Goal: Task Accomplishment & Management: Complete application form

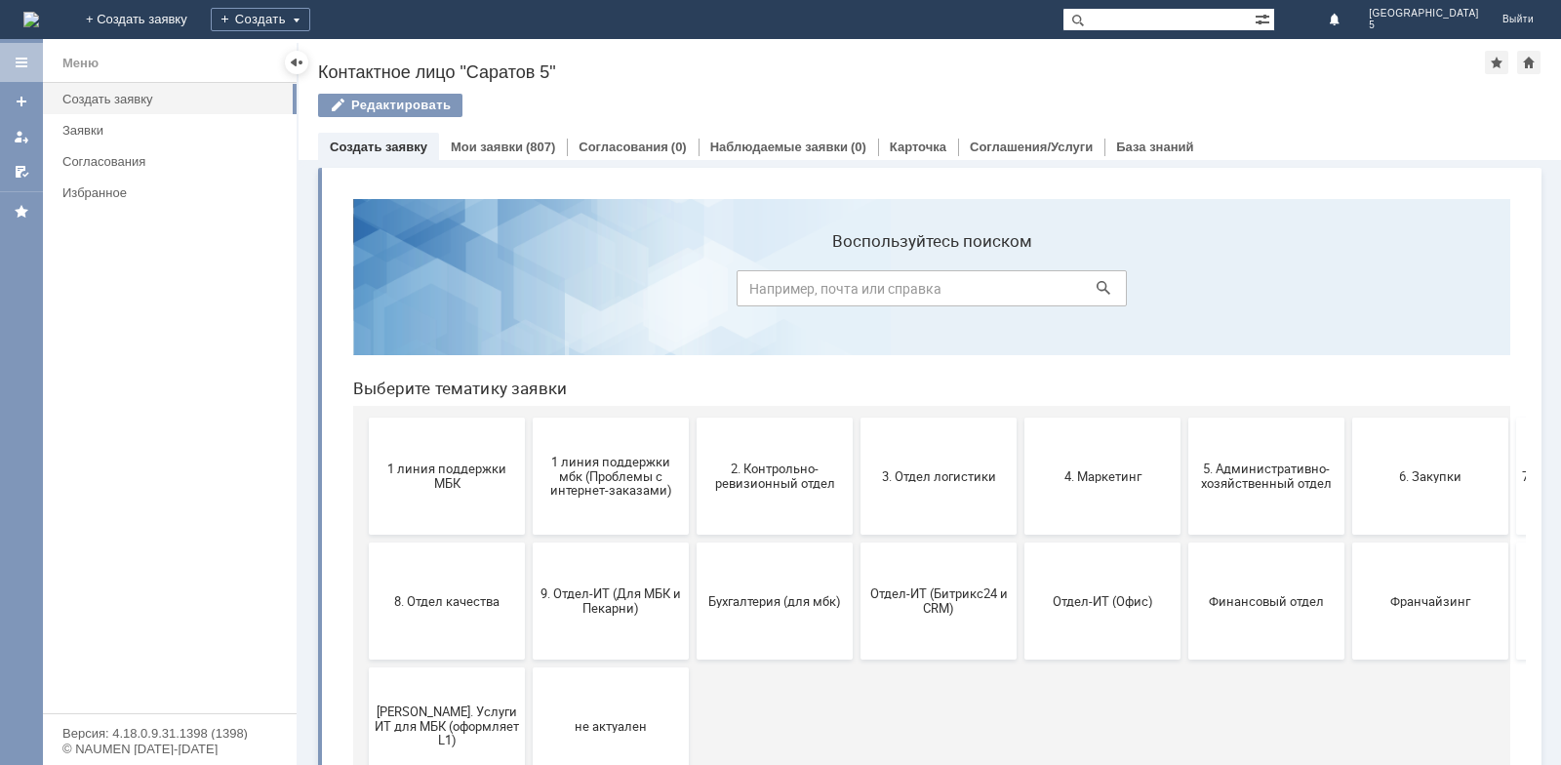
click at [941, 479] on span "3. Отдел логистики" at bounding box center [939, 475] width 144 height 15
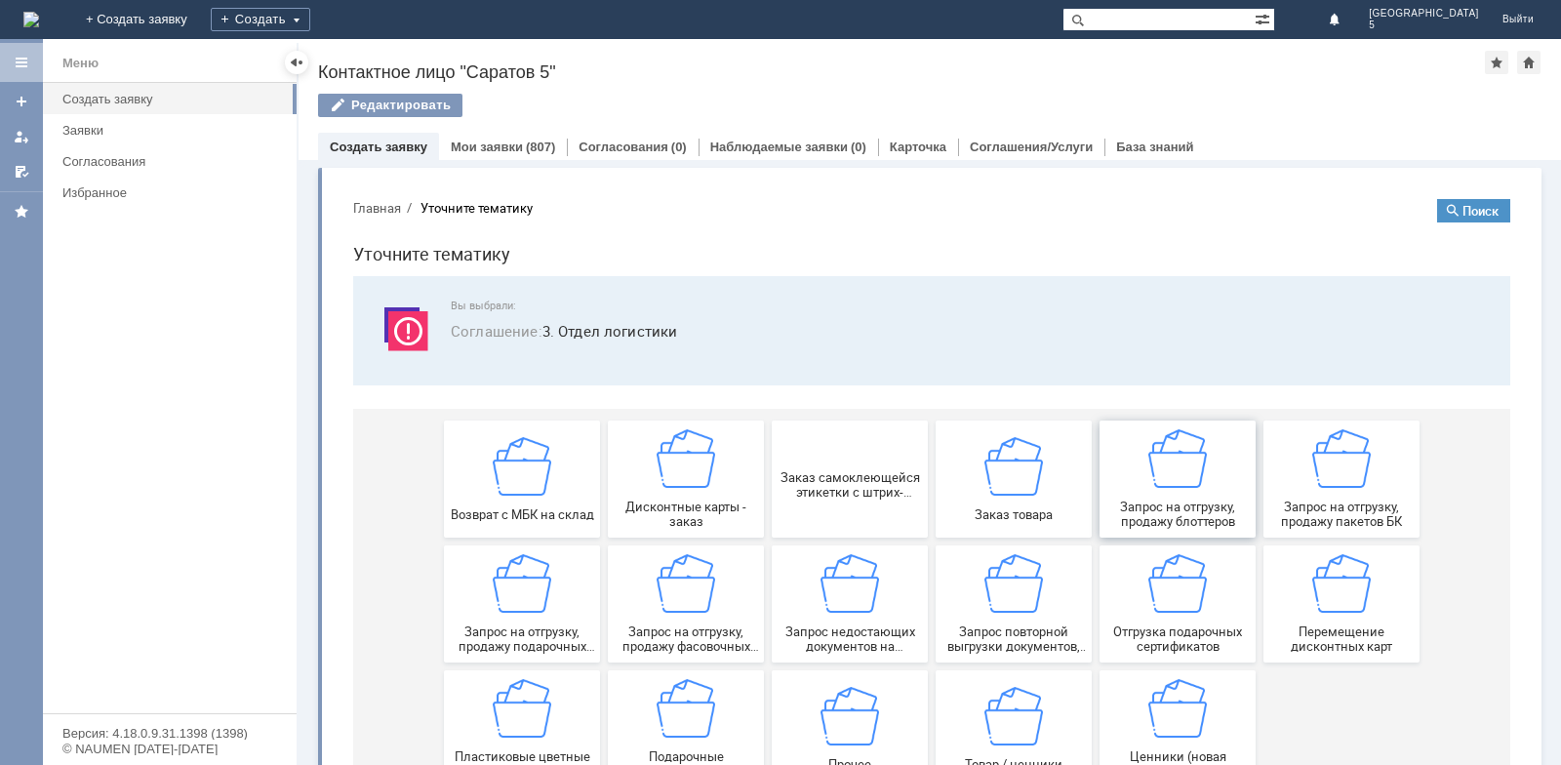
click at [1155, 507] on span "Запрос на отгрузку, продажу блоттеров" at bounding box center [1178, 514] width 144 height 29
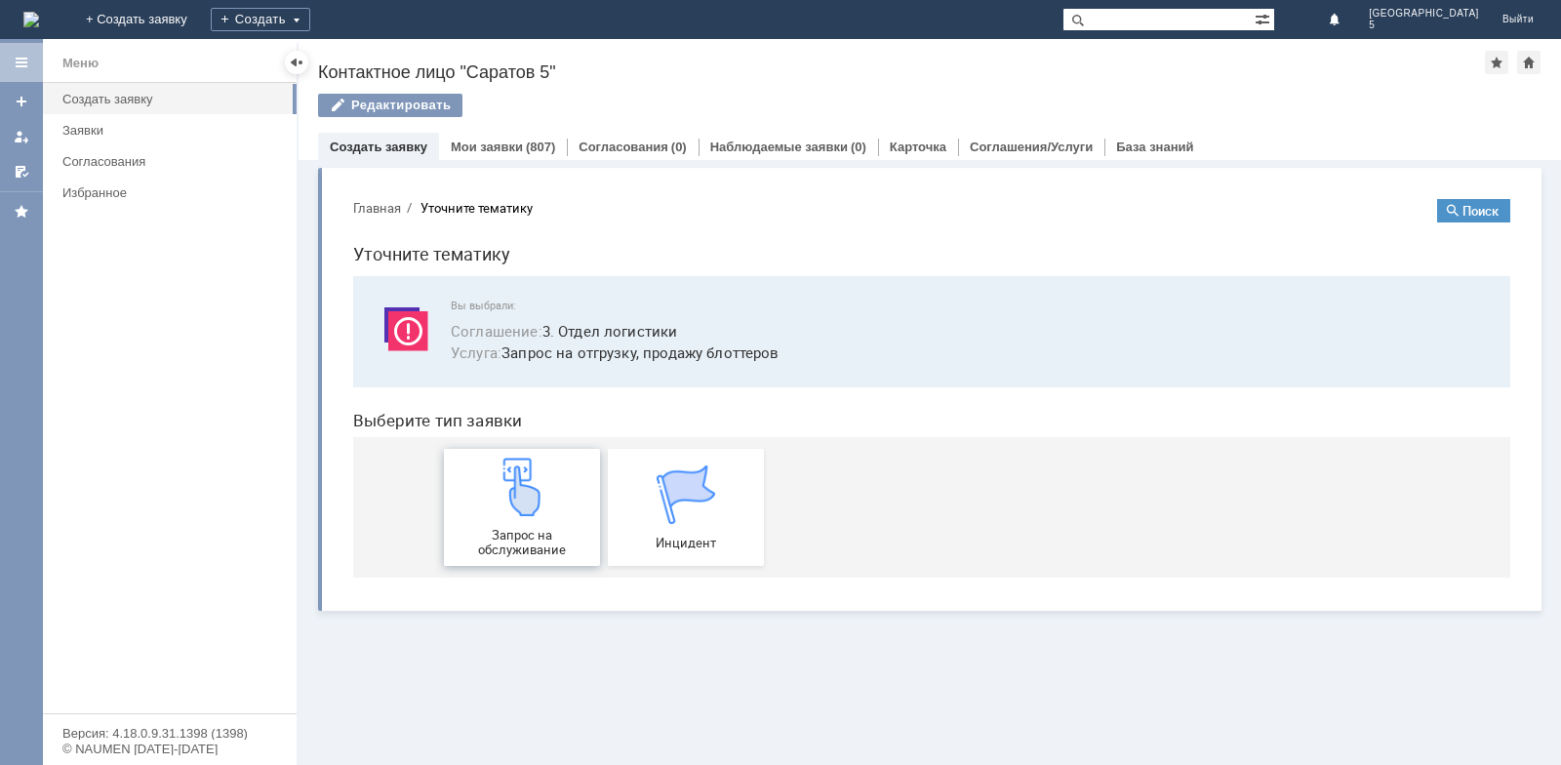
click at [554, 502] on div "Запрос на обслуживание" at bounding box center [522, 508] width 144 height 100
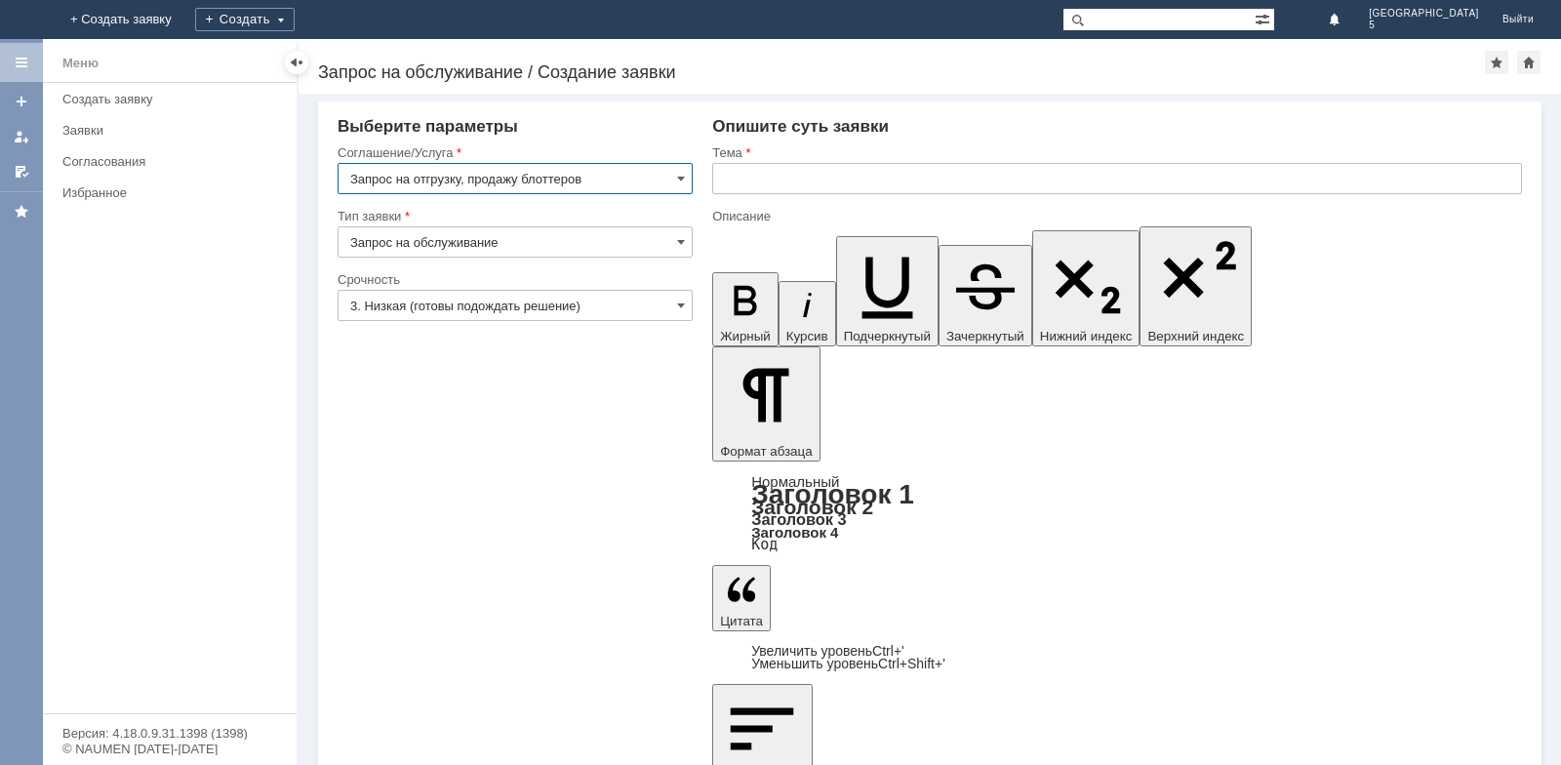
click at [742, 172] on input "text" at bounding box center [1117, 178] width 810 height 31
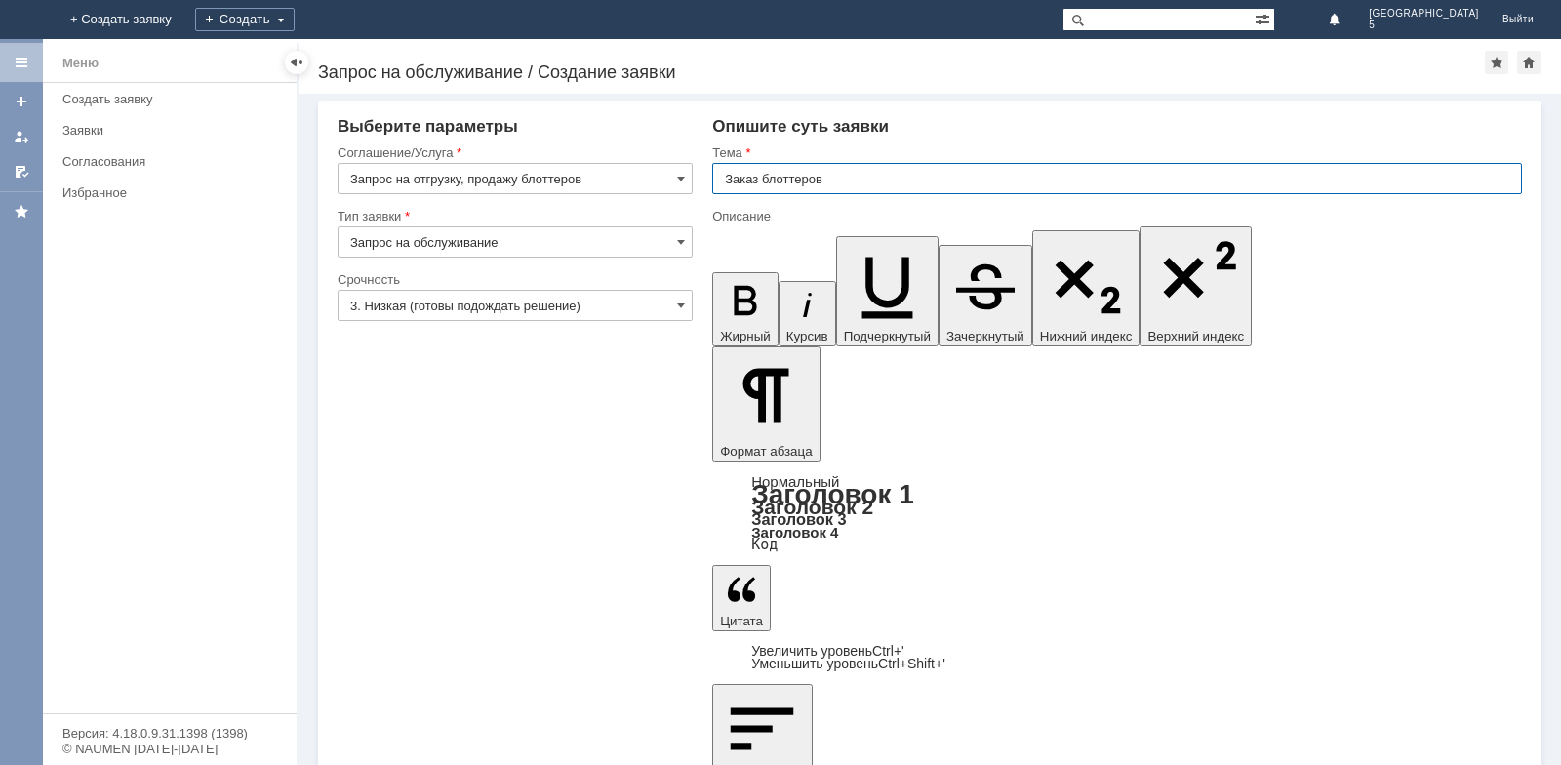
type input "Заказ блоттеров"
drag, startPoint x: 758, startPoint y: 5284, endPoint x: 772, endPoint y: 5280, distance: 14.2
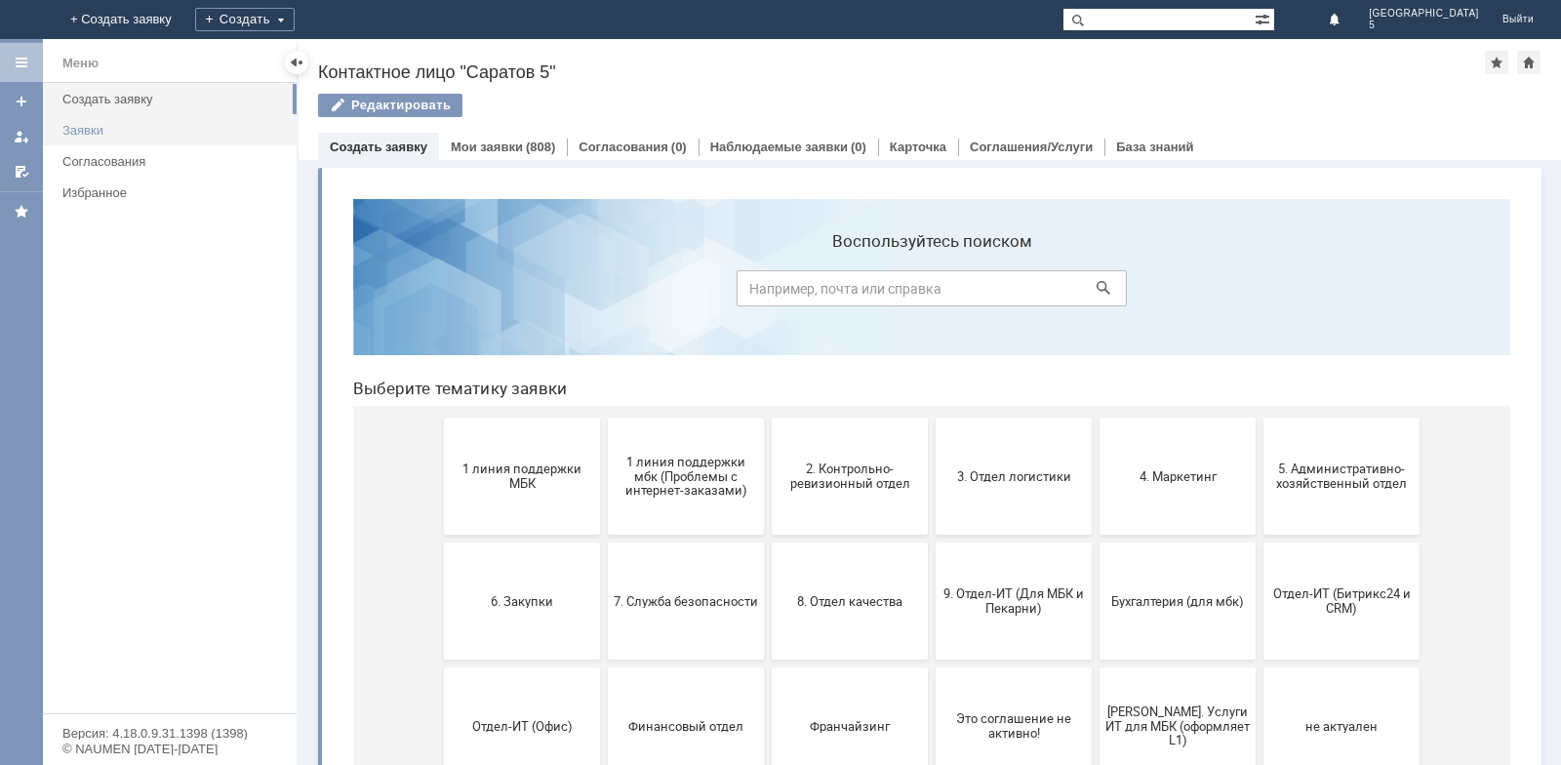
click at [125, 121] on link "Заявки" at bounding box center [174, 130] width 238 height 30
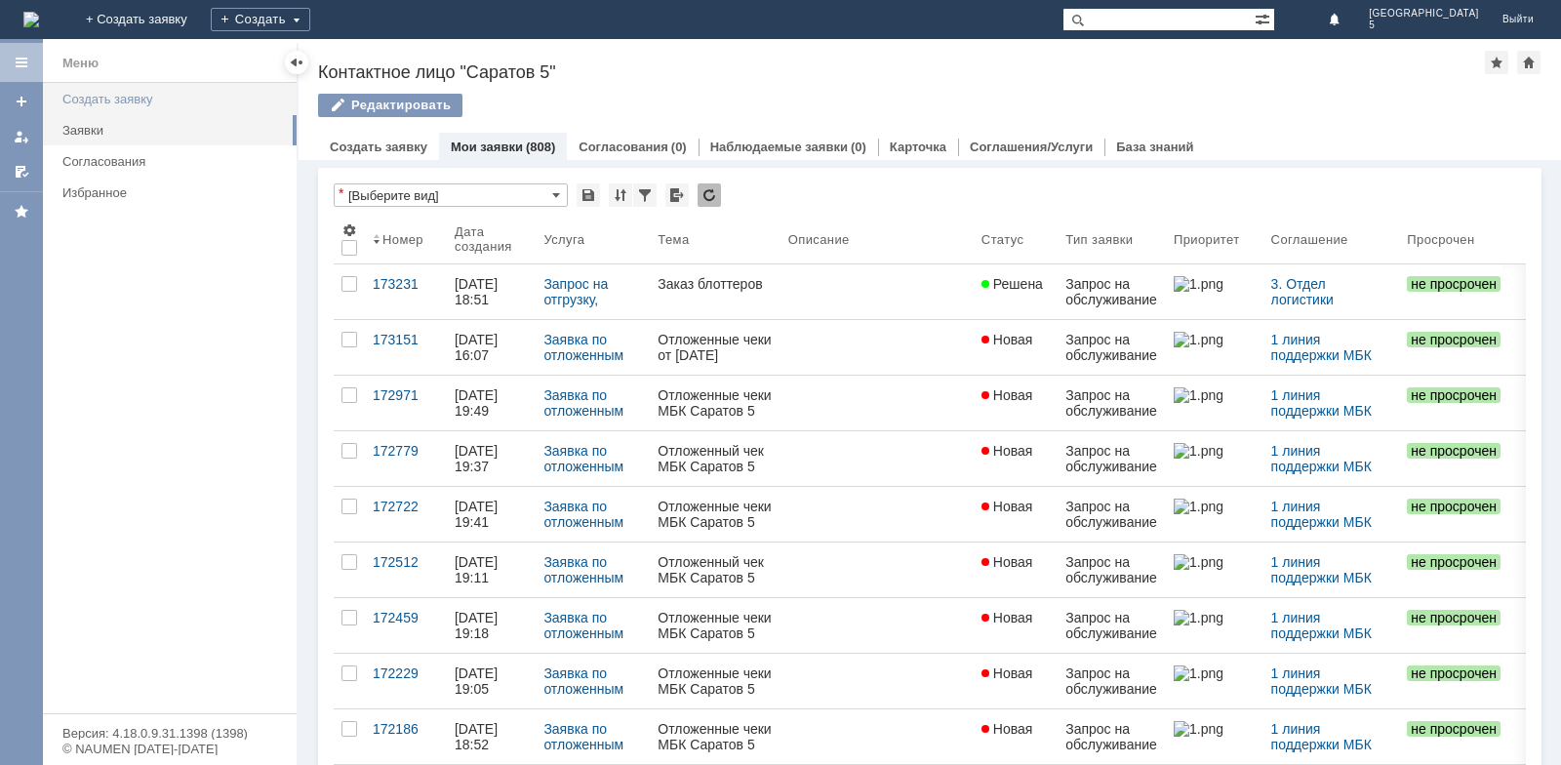
click at [72, 97] on div "Создать заявку" at bounding box center [173, 99] width 222 height 15
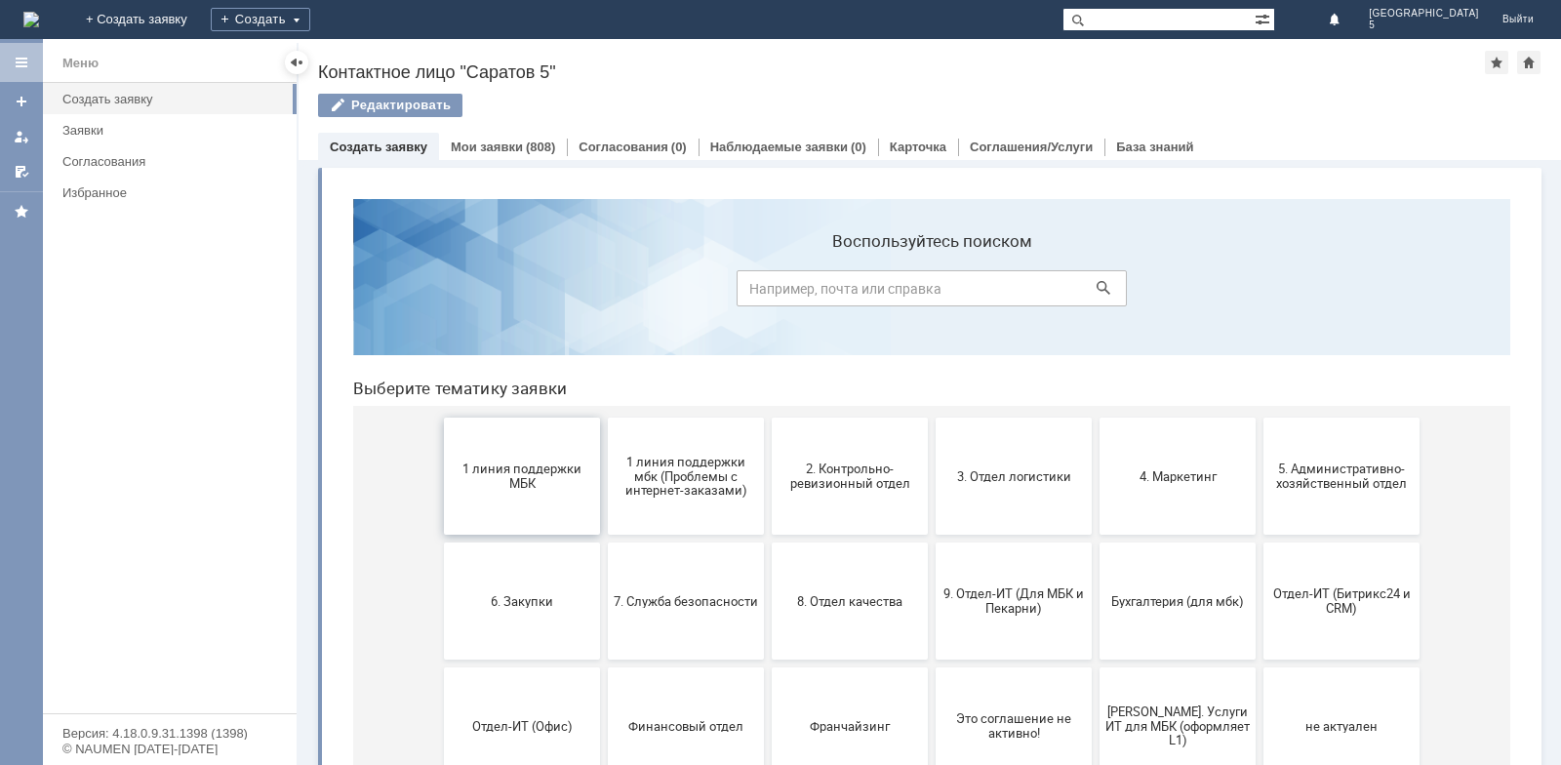
click at [528, 447] on button "1 линия поддержки МБК" at bounding box center [522, 476] width 156 height 117
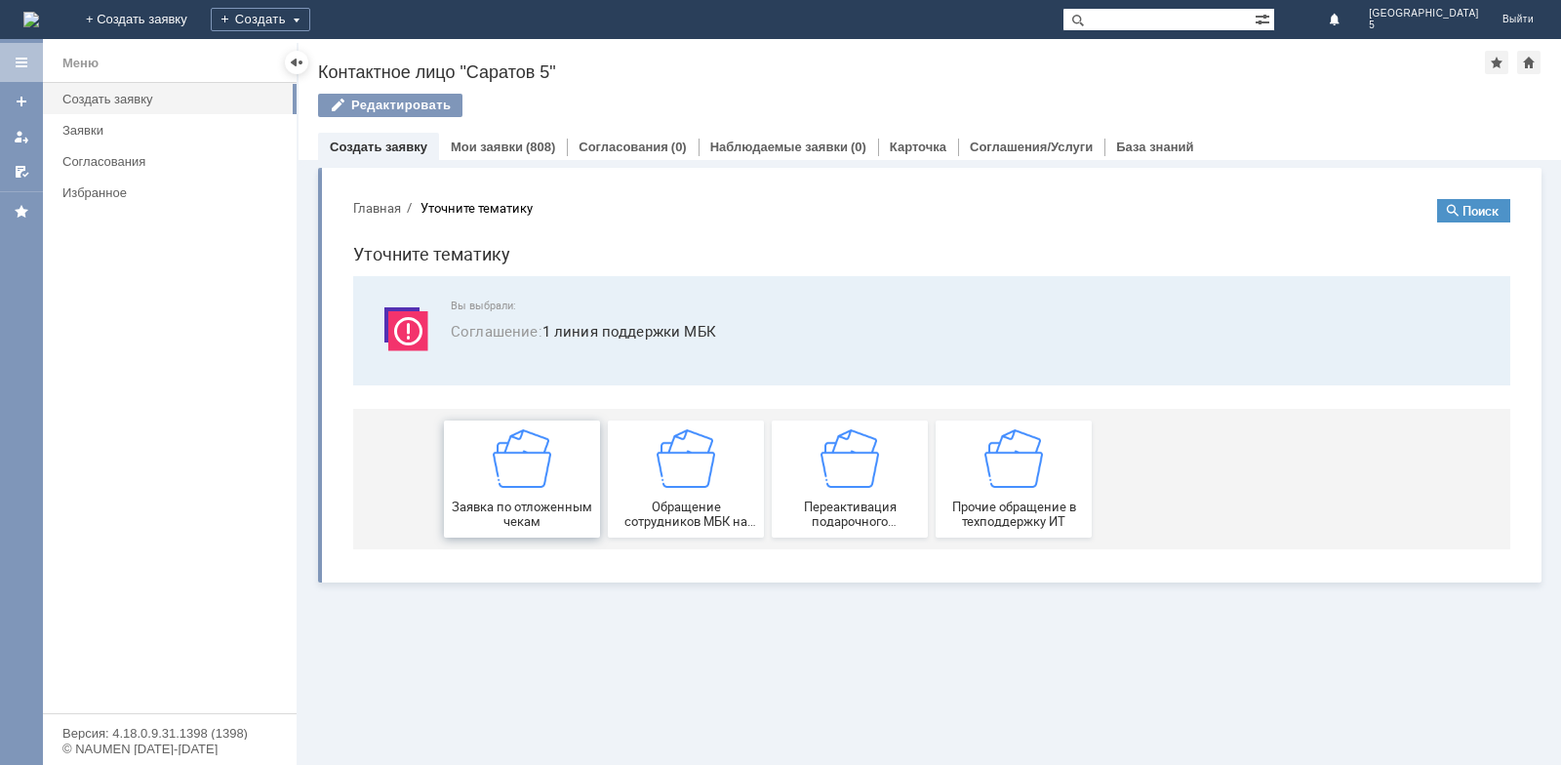
drag, startPoint x: 547, startPoint y: 490, endPoint x: 883, endPoint y: 672, distance: 382.1
click at [547, 490] on div "Заявка по отложенным чекам" at bounding box center [522, 479] width 144 height 100
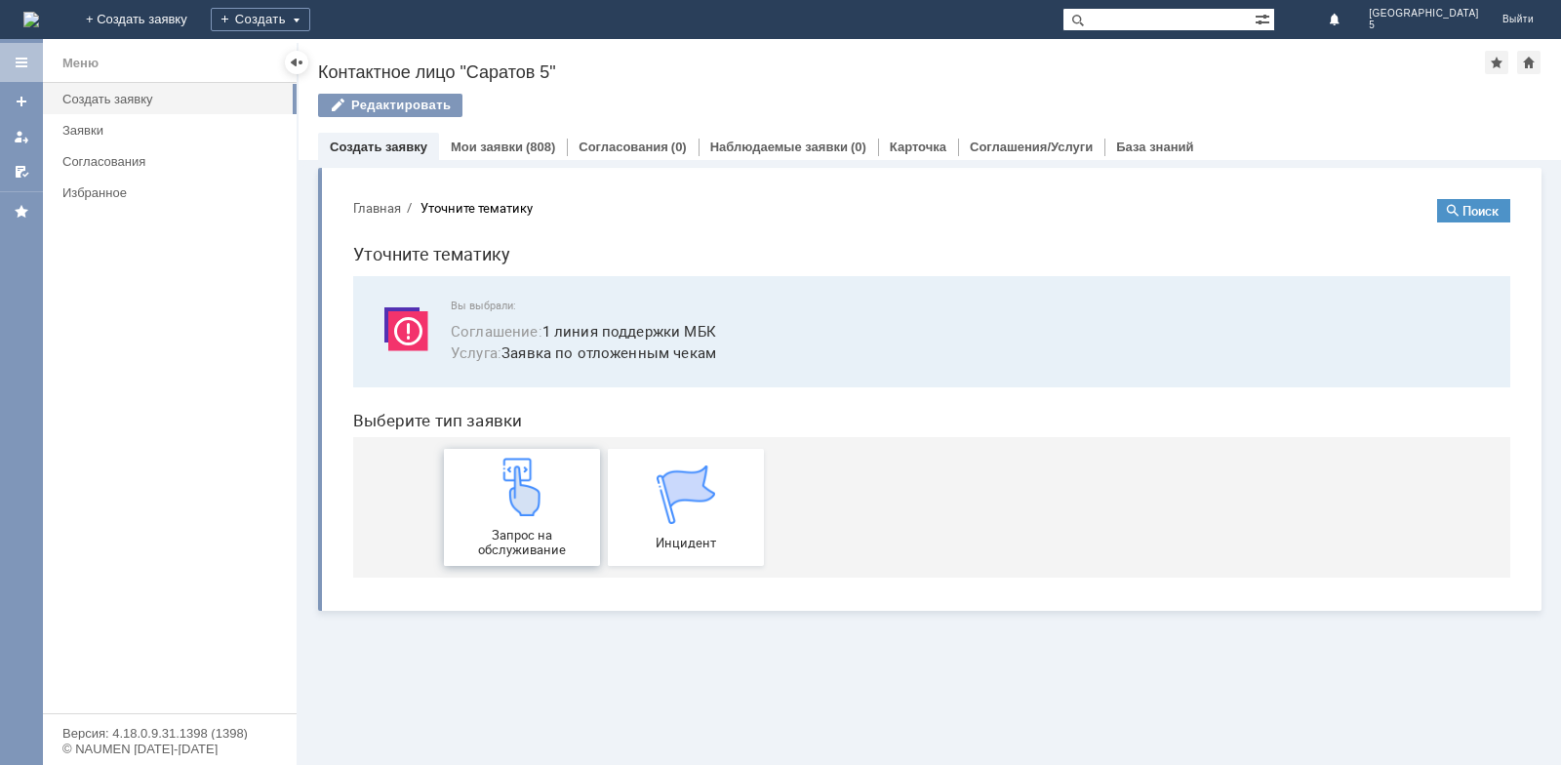
click at [544, 499] on img at bounding box center [522, 487] width 59 height 59
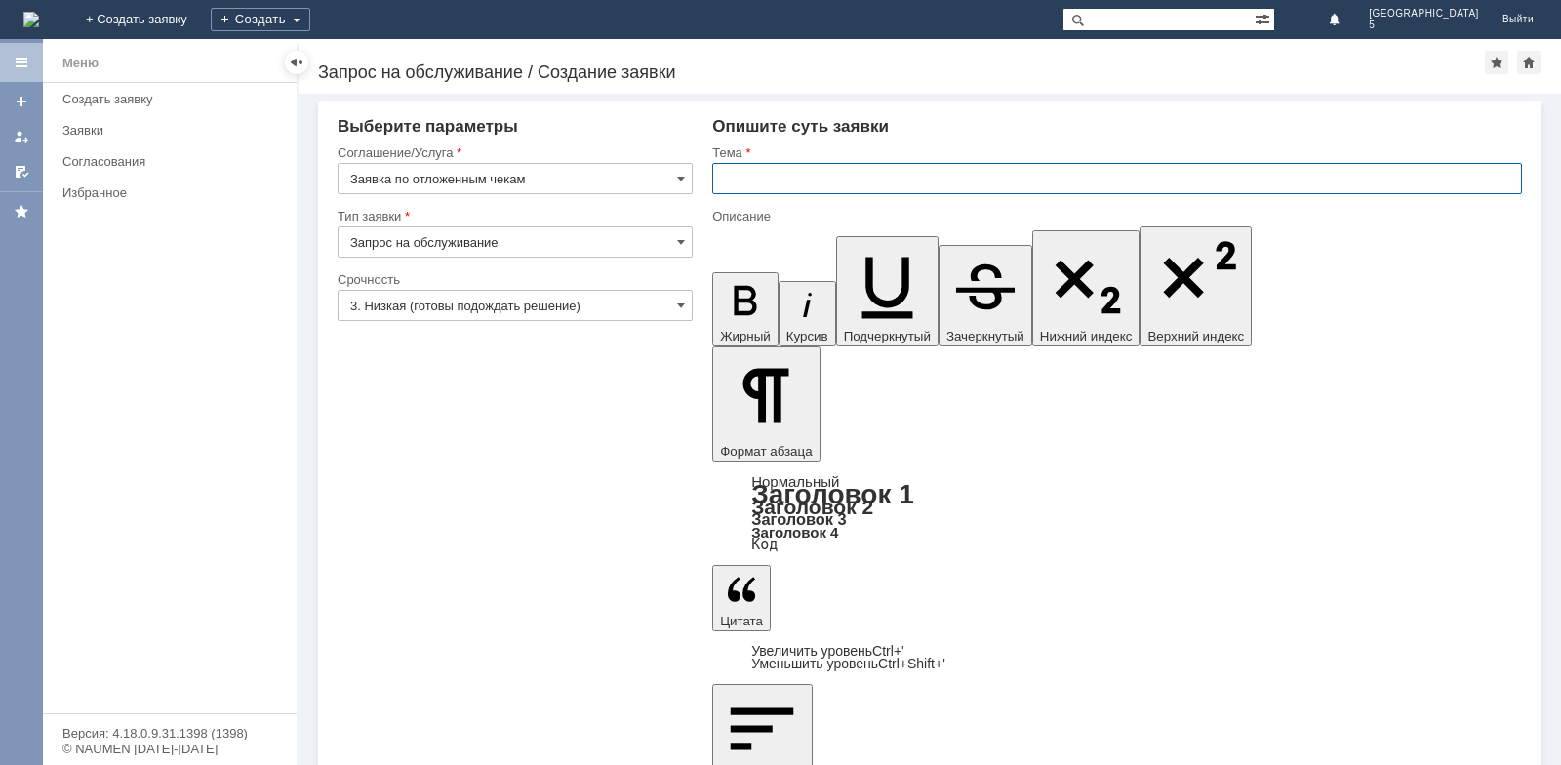
click at [858, 180] on input "text" at bounding box center [1117, 178] width 810 height 31
type input "Отложенный чек МБК Саратов 5"
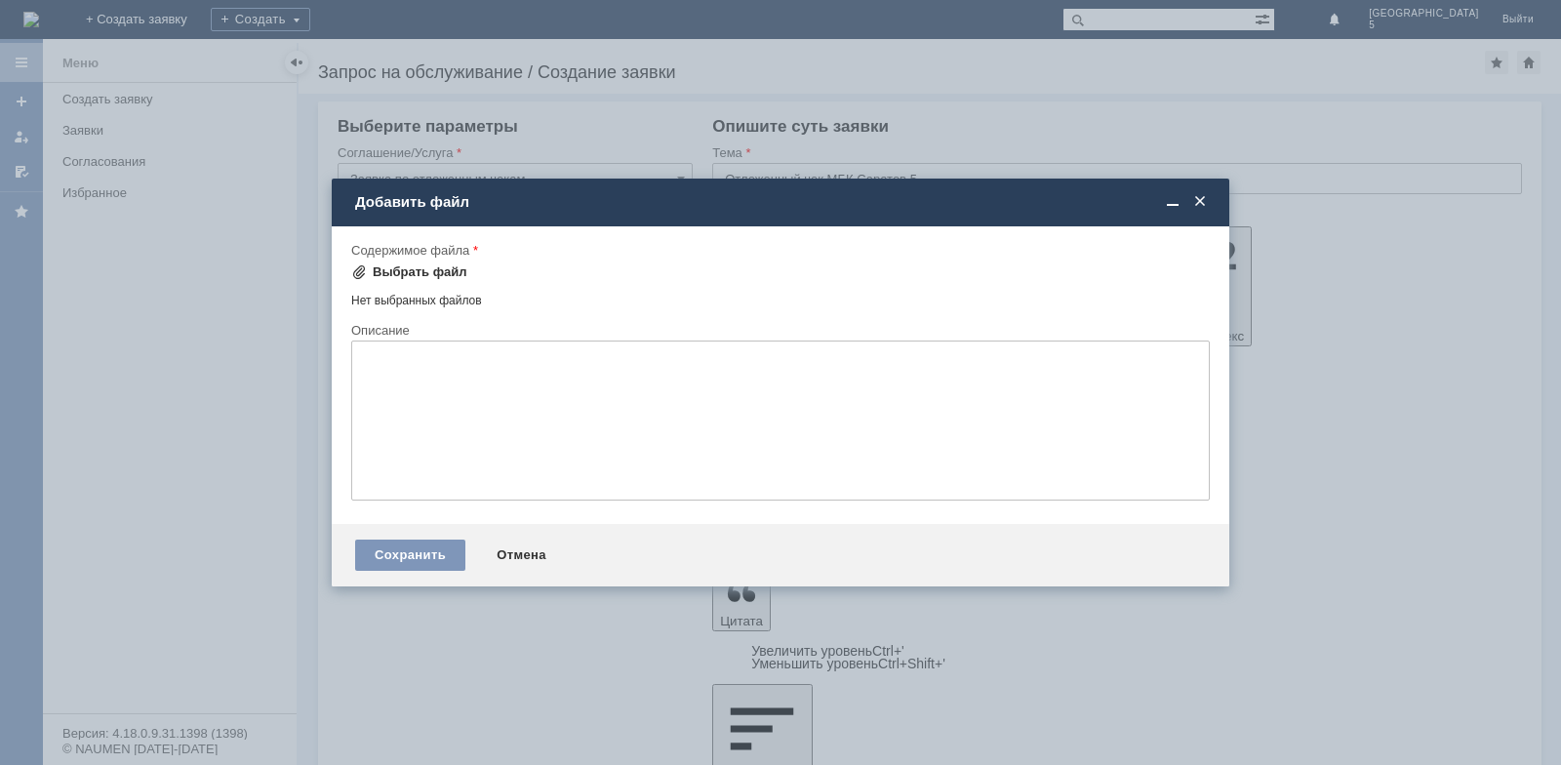
click at [423, 274] on div "Выбрать файл" at bounding box center [420, 272] width 95 height 16
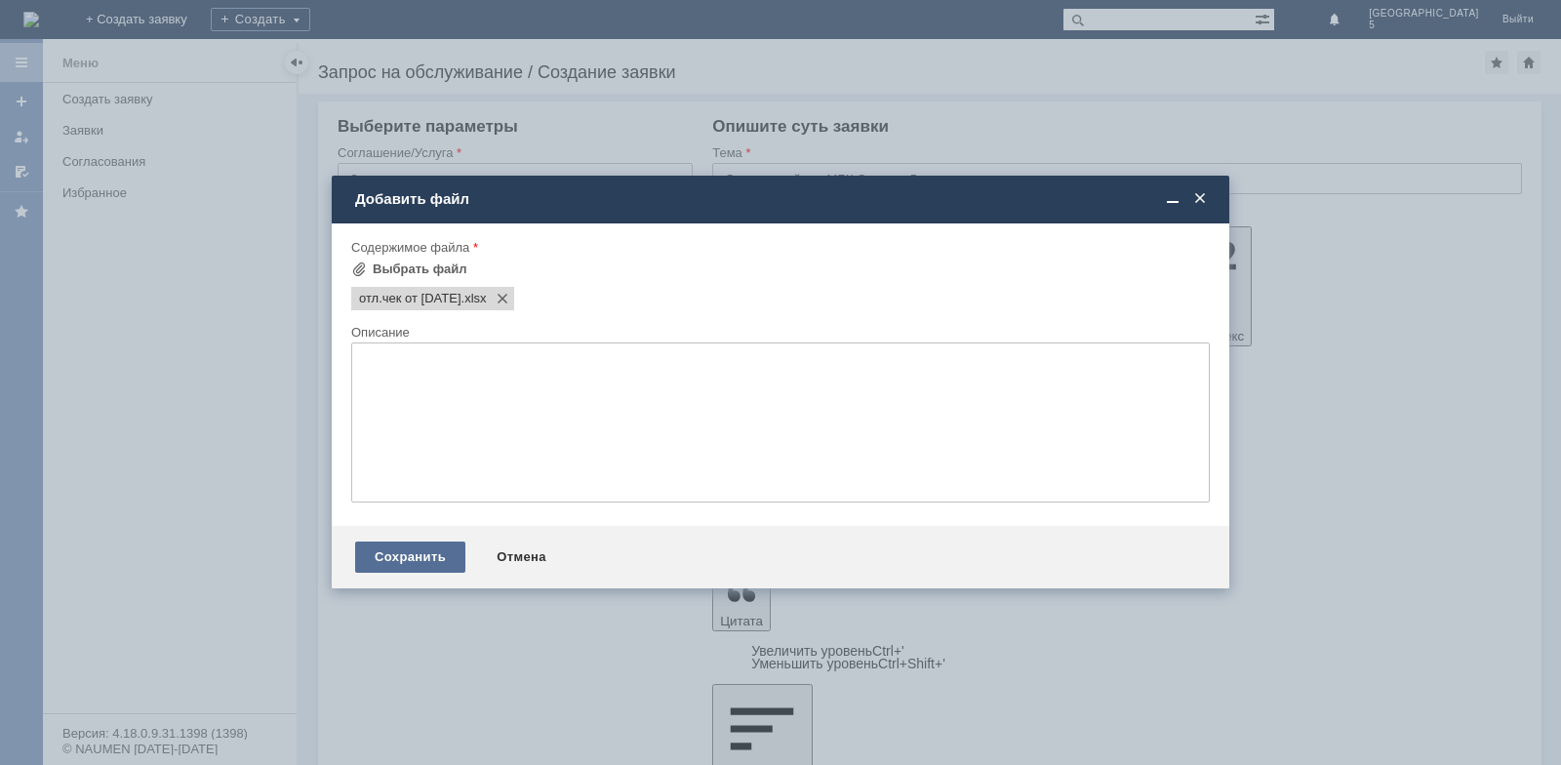
click at [405, 557] on div "Сохранить" at bounding box center [410, 557] width 110 height 31
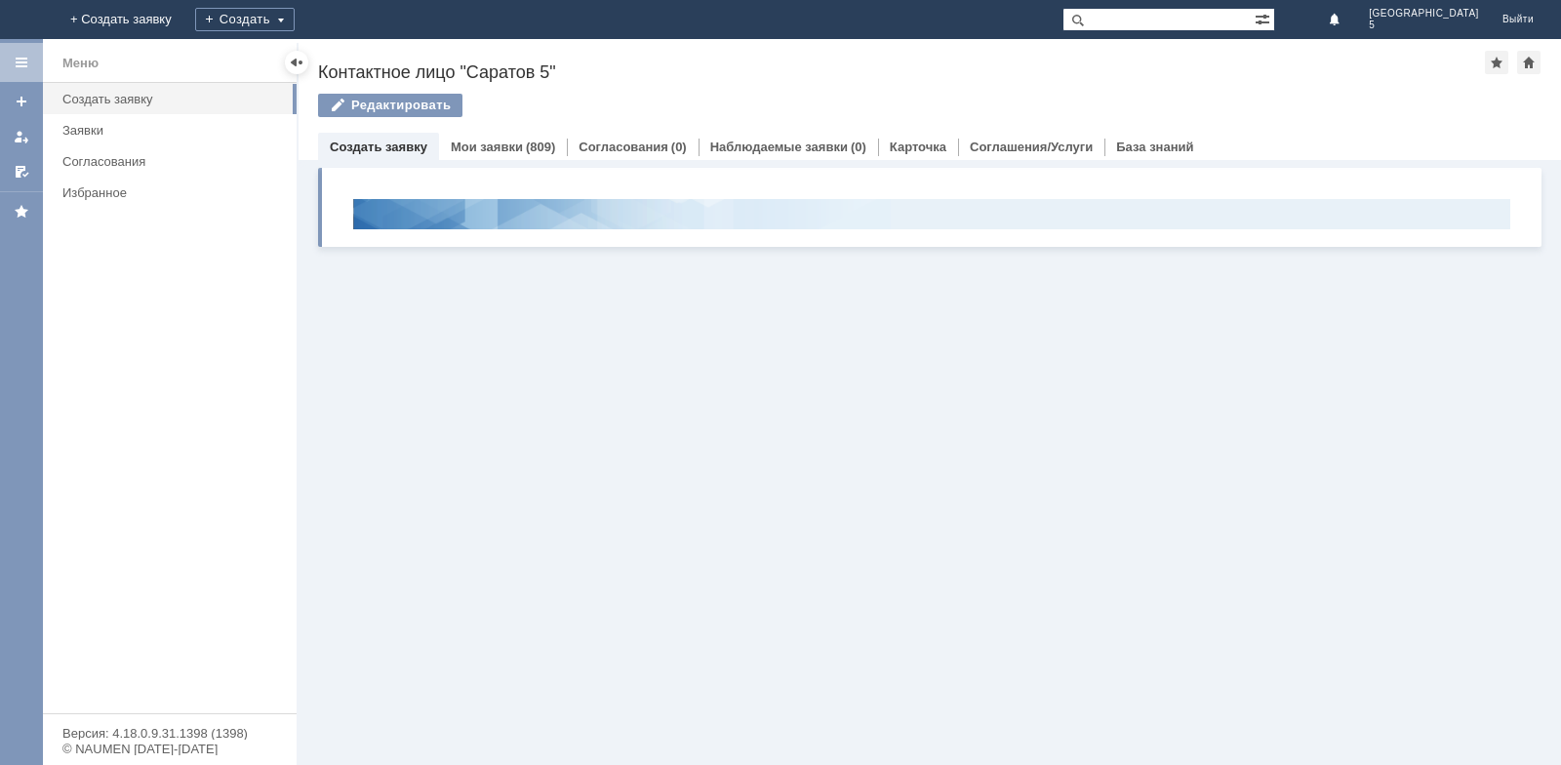
click at [124, 118] on link "Заявки" at bounding box center [174, 130] width 238 height 30
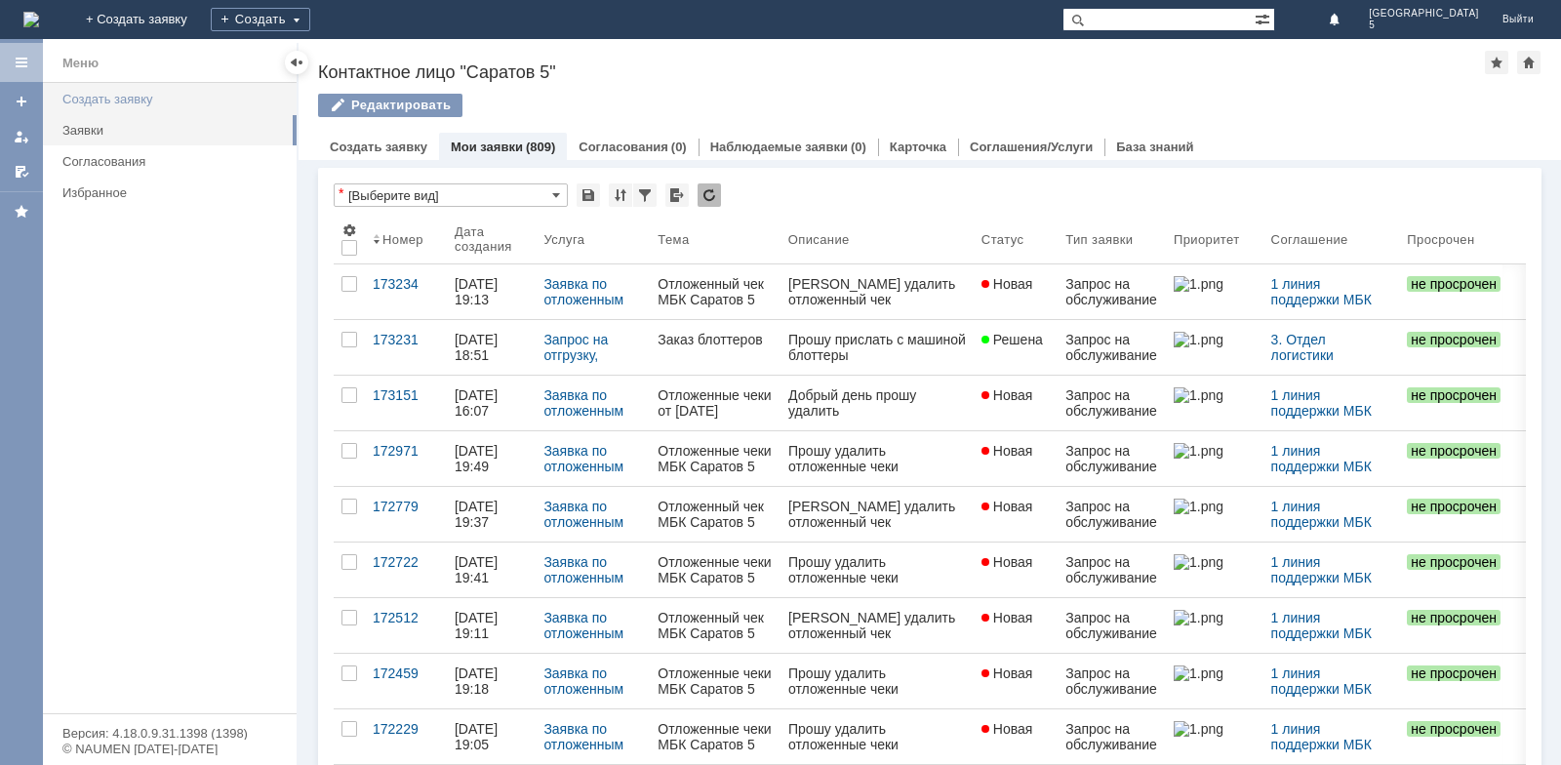
click at [111, 97] on div "Создать заявку" at bounding box center [173, 99] width 222 height 15
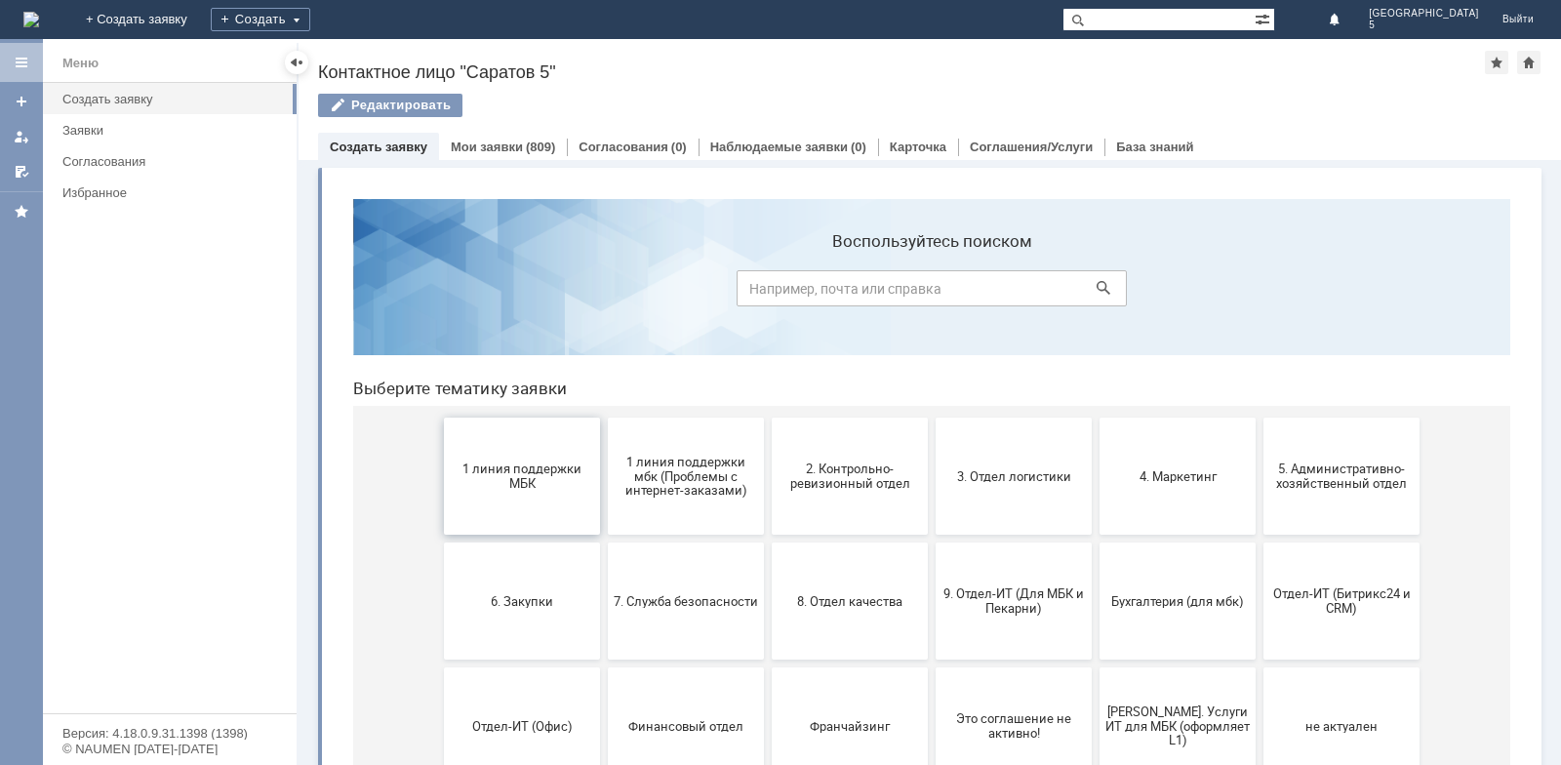
click at [561, 480] on span "1 линия поддержки МБК" at bounding box center [522, 476] width 144 height 29
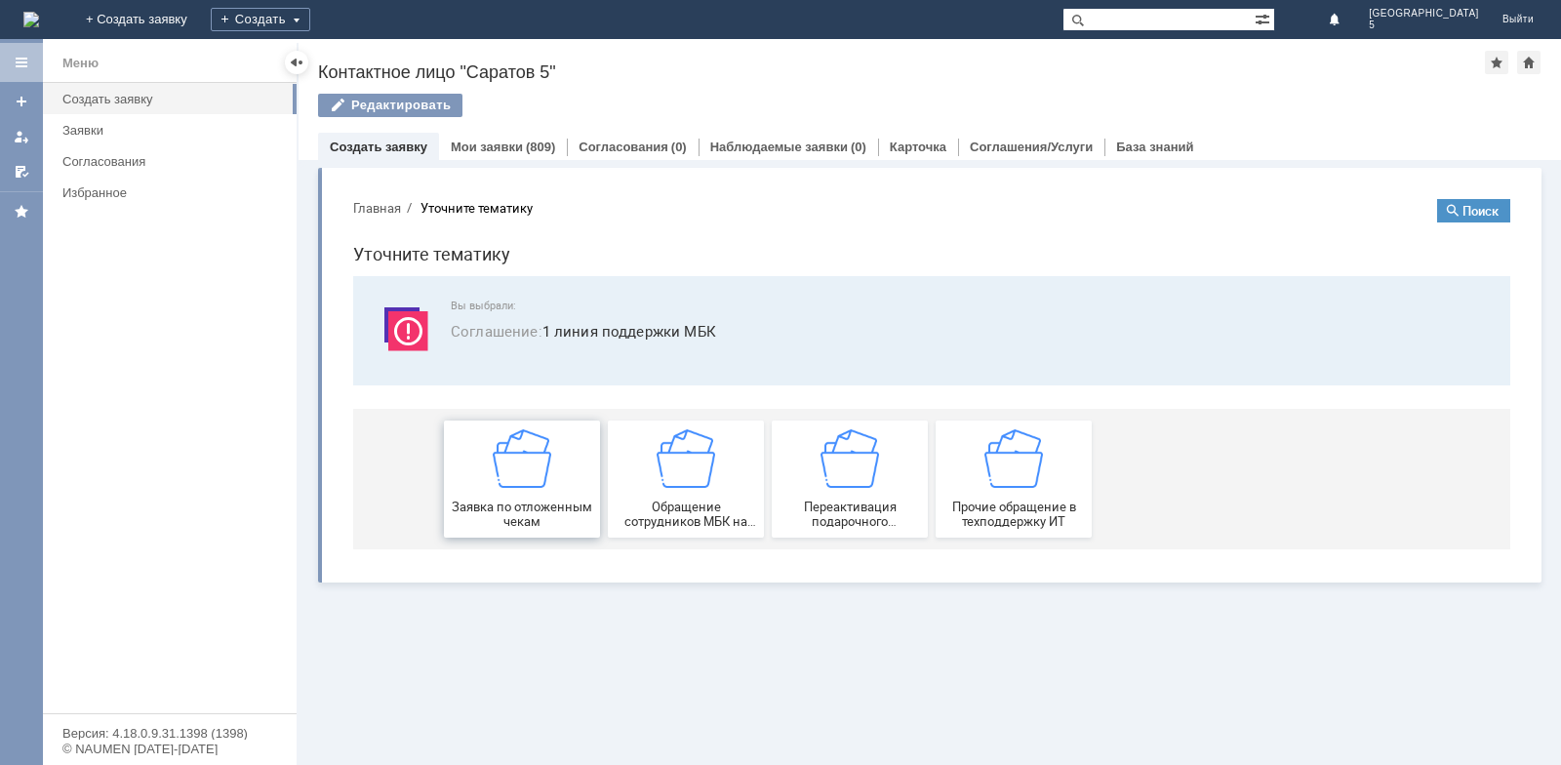
drag, startPoint x: 531, startPoint y: 479, endPoint x: 867, endPoint y: 663, distance: 383.4
click at [531, 479] on img at bounding box center [522, 458] width 59 height 59
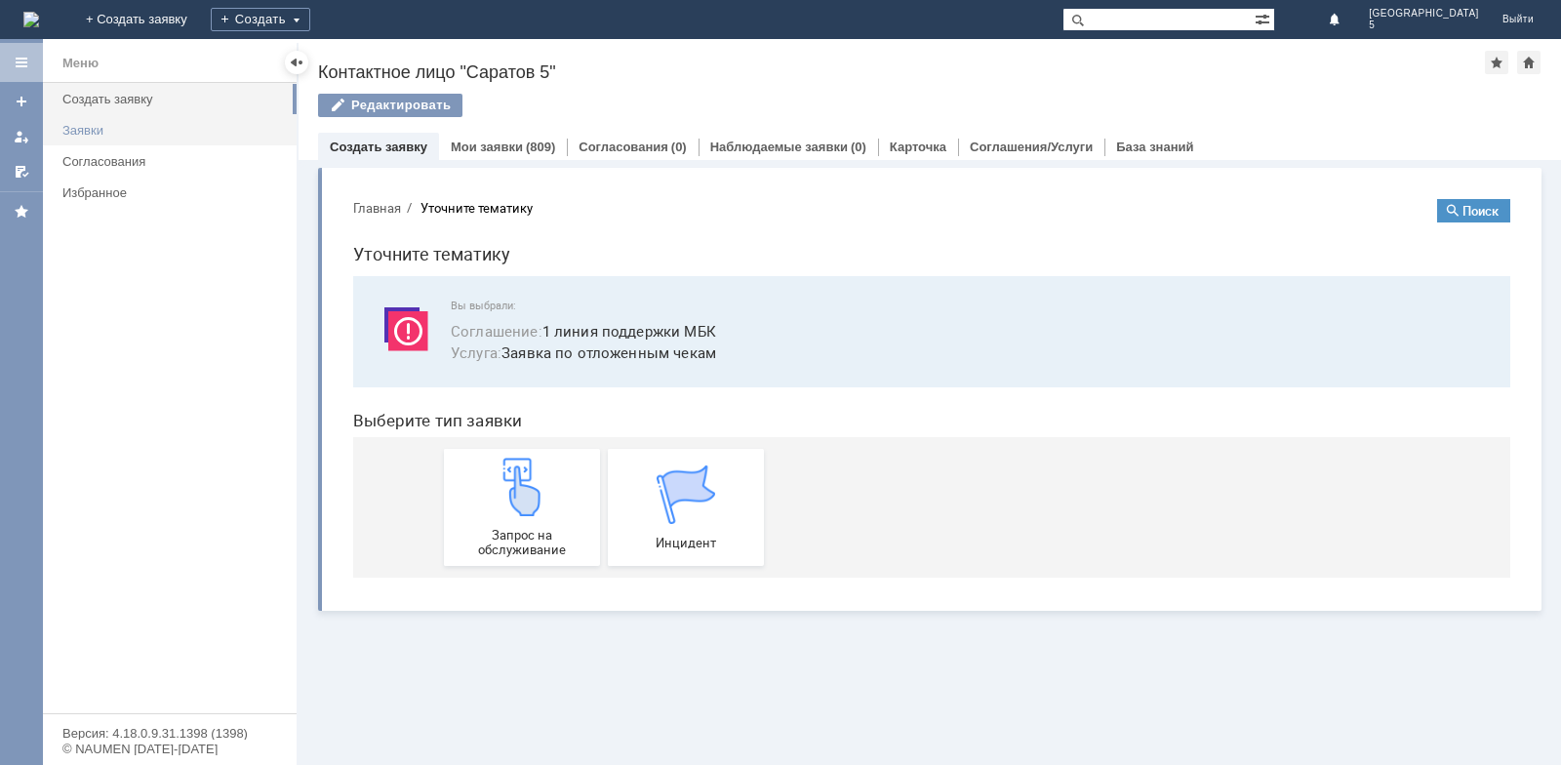
click at [135, 122] on link "Заявки" at bounding box center [174, 130] width 238 height 30
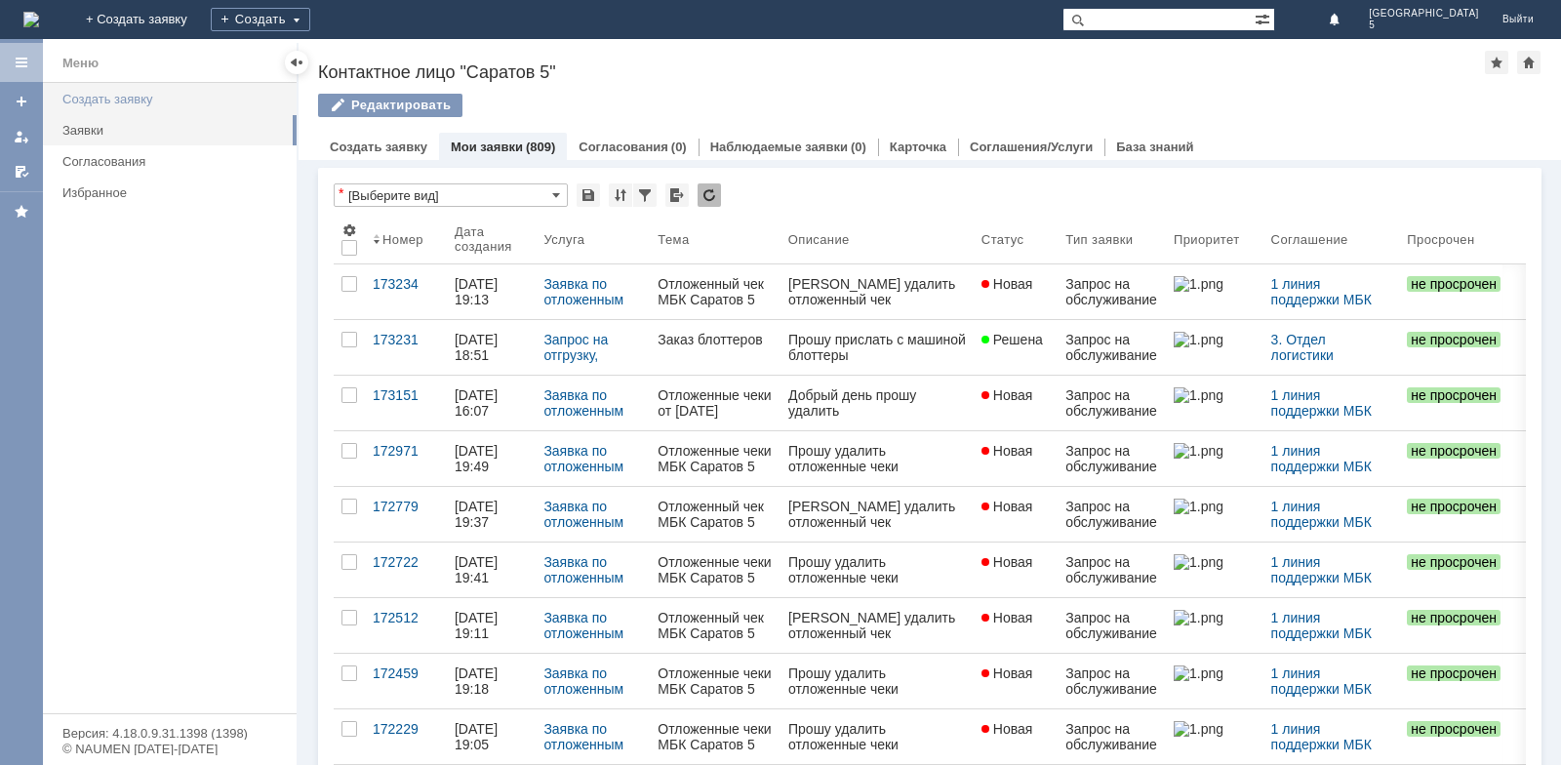
click at [174, 90] on link "Создать заявку" at bounding box center [174, 99] width 238 height 30
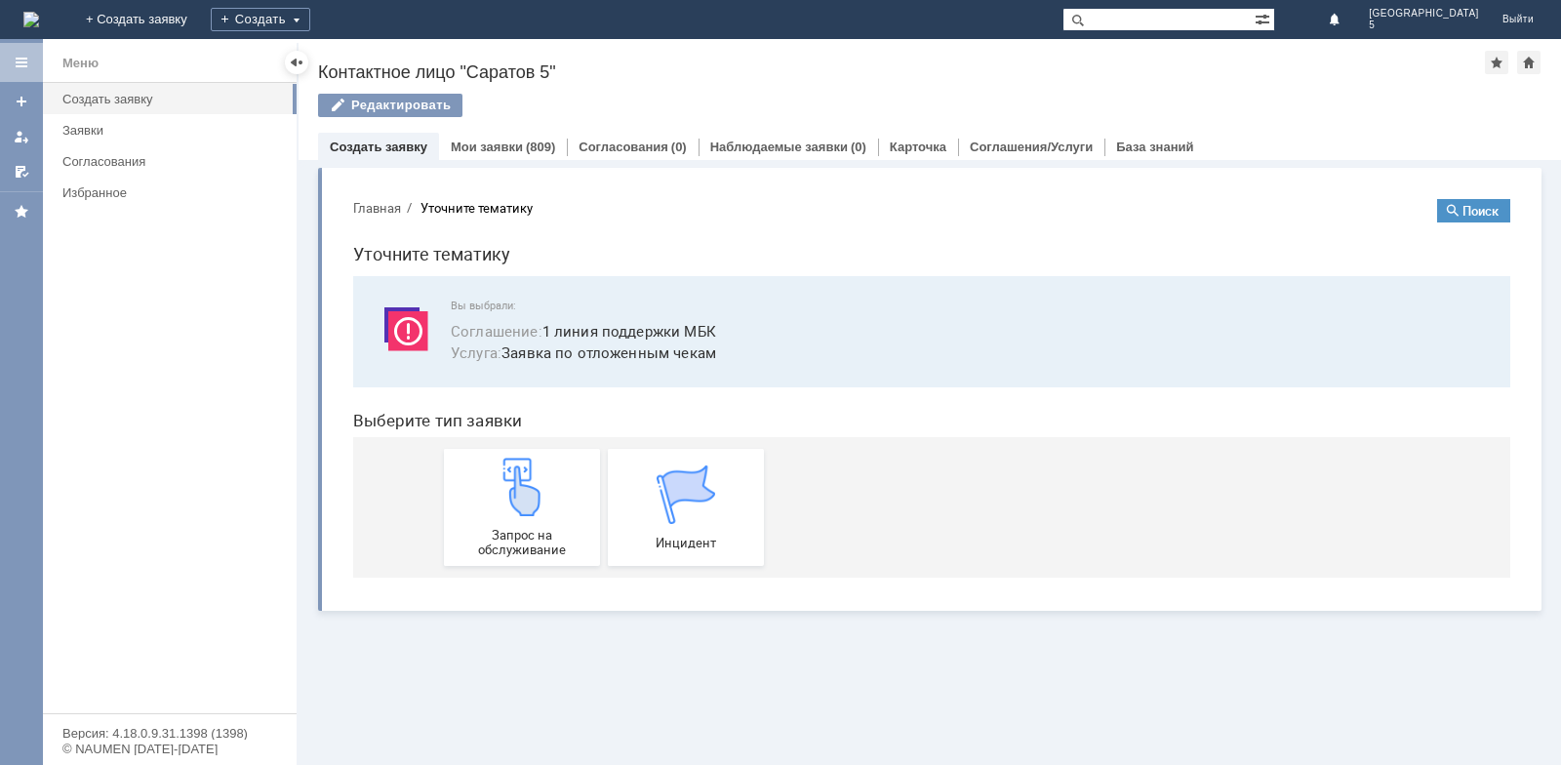
click at [388, 218] on section "Главная Уточните тематику Поиск Уточните тематику Вы выбрали: Соглашение : 1 ли…" at bounding box center [931, 388] width 1157 height 379
click at [389, 207] on button "Главная" at bounding box center [377, 208] width 48 height 18
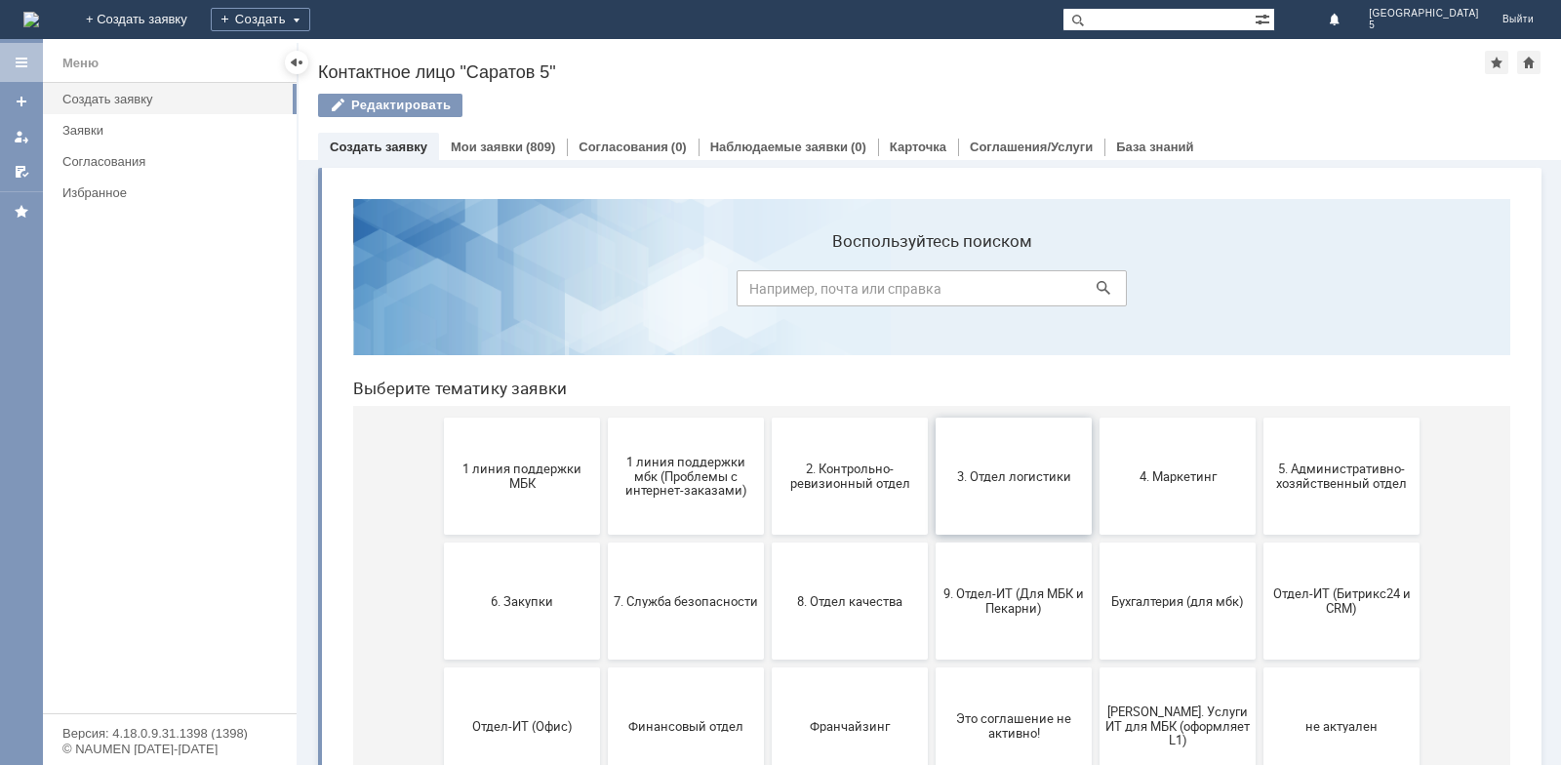
click at [1014, 450] on button "3. Отдел логистики" at bounding box center [1014, 476] width 156 height 117
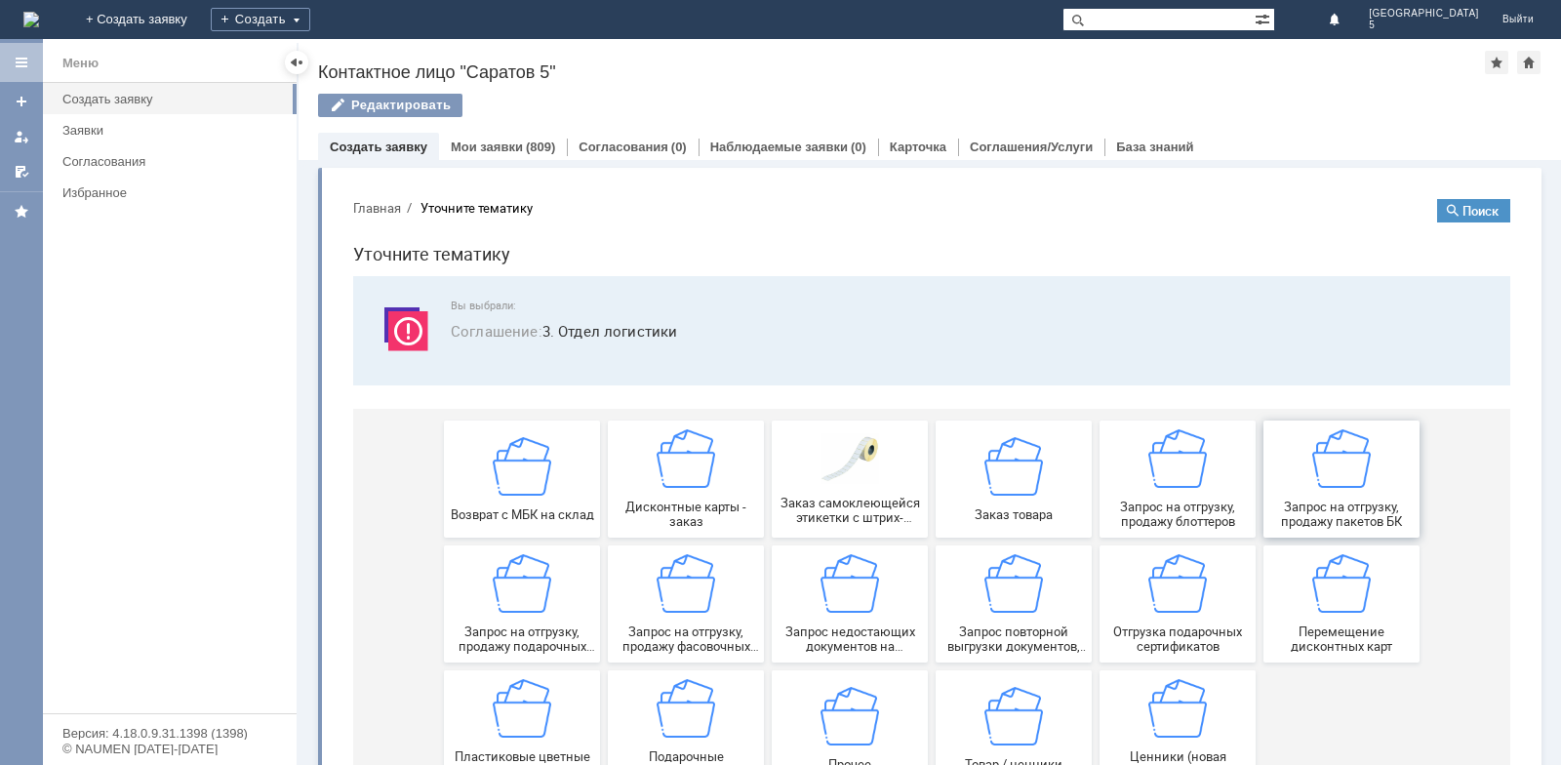
click at [1342, 491] on div "Запрос на отгрузку, продажу пакетов БК" at bounding box center [1342, 479] width 144 height 100
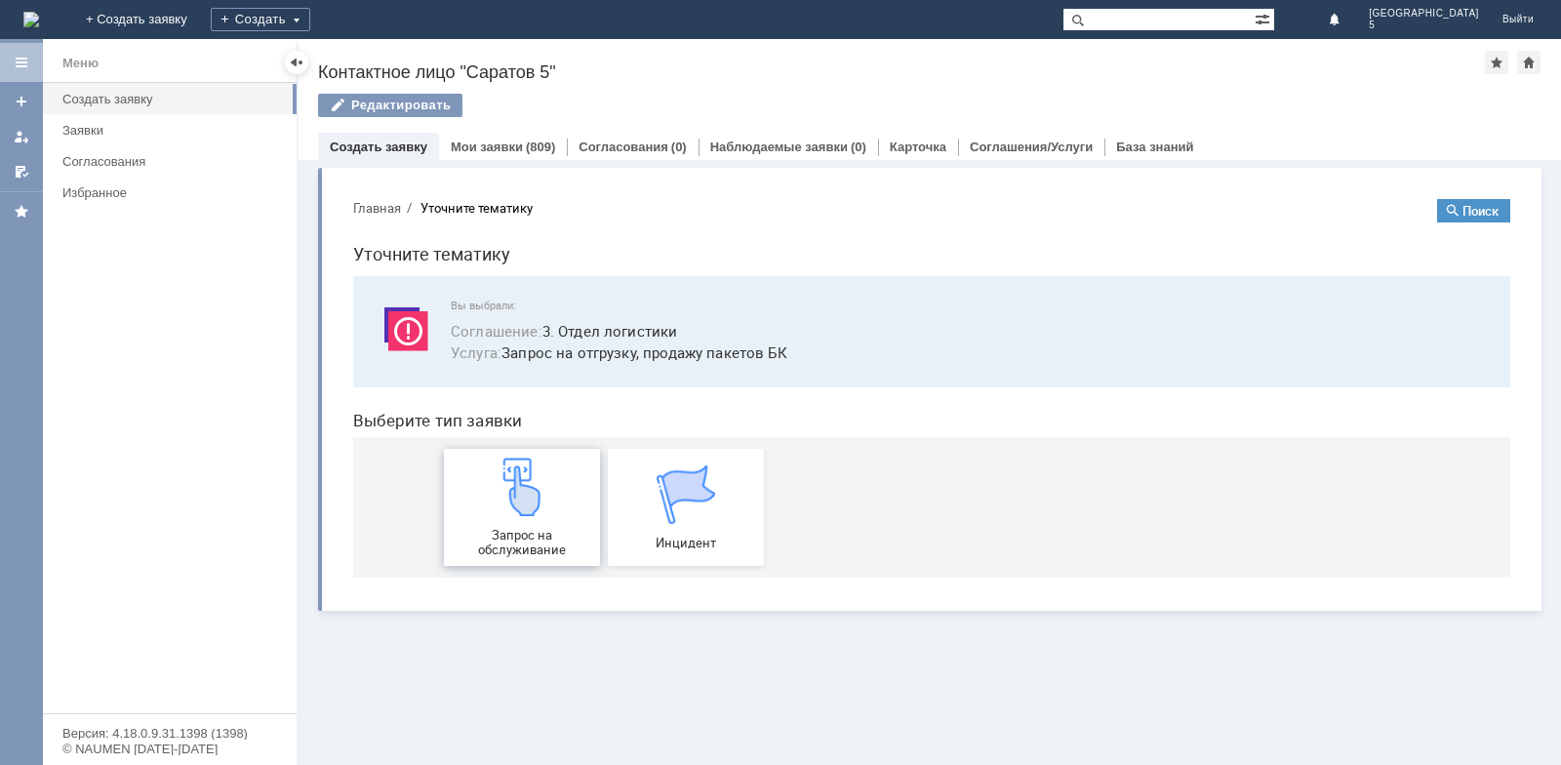
click at [568, 509] on div "Запрос на обслуживание" at bounding box center [522, 508] width 144 height 100
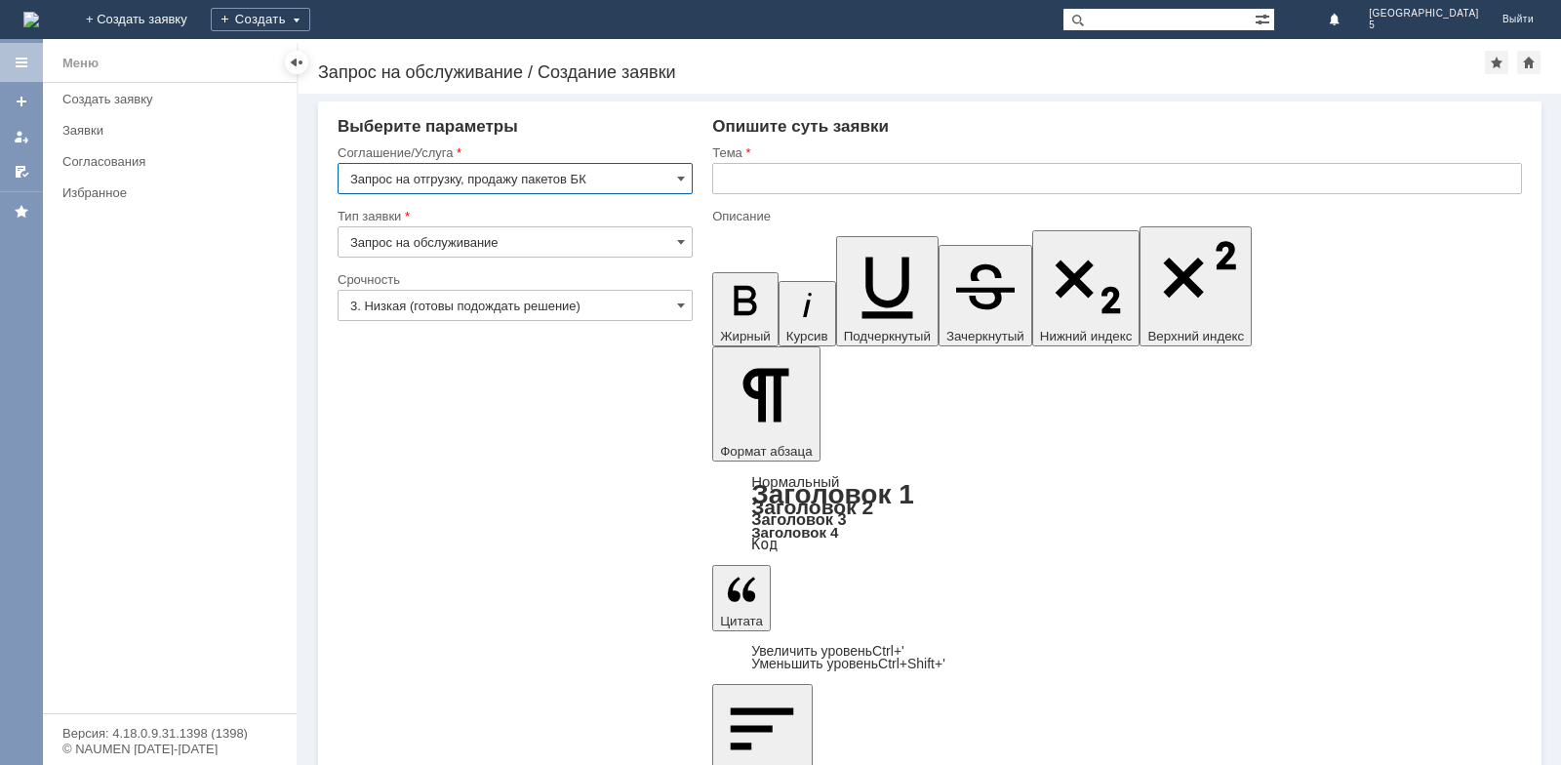
click at [784, 179] on input "text" at bounding box center [1117, 178] width 810 height 31
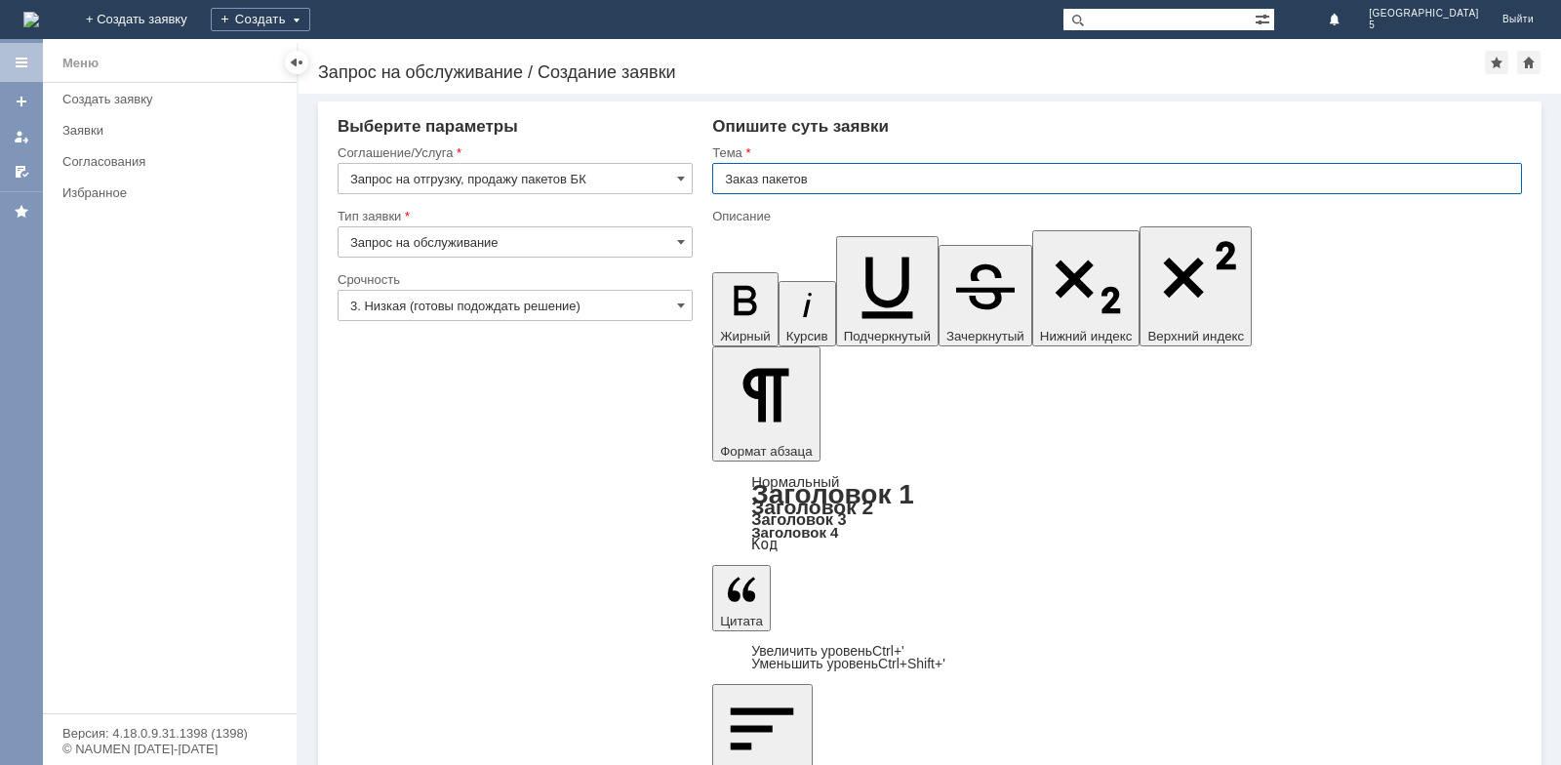
type input "Заказ пакетов"
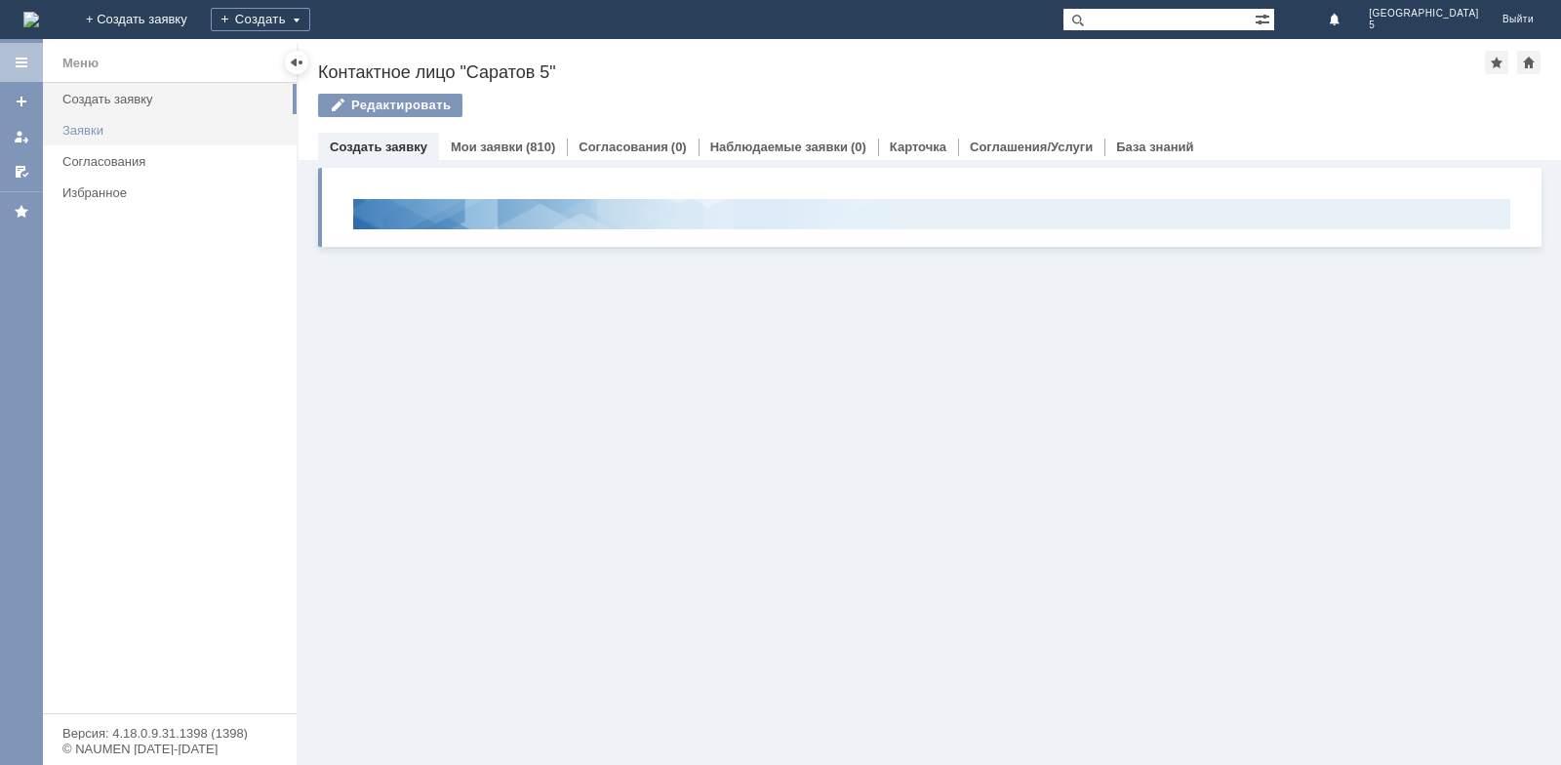
click at [107, 141] on link "Заявки" at bounding box center [174, 130] width 238 height 30
